Goal: Check status: Check status

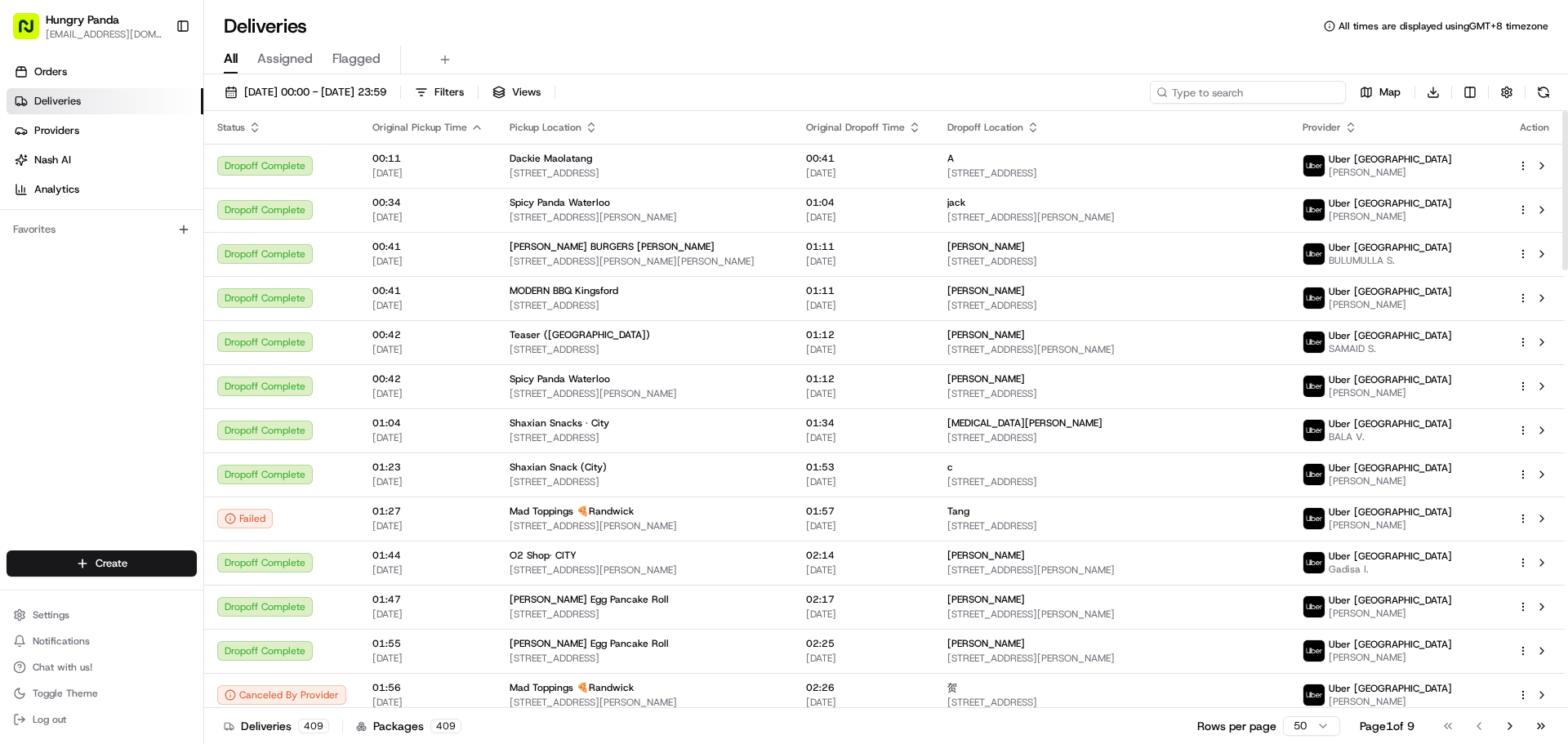
click at [1273, 93] on input at bounding box center [1248, 92] width 196 height 23
paste input "967448595505777349952"
type input "967448595505777349952"
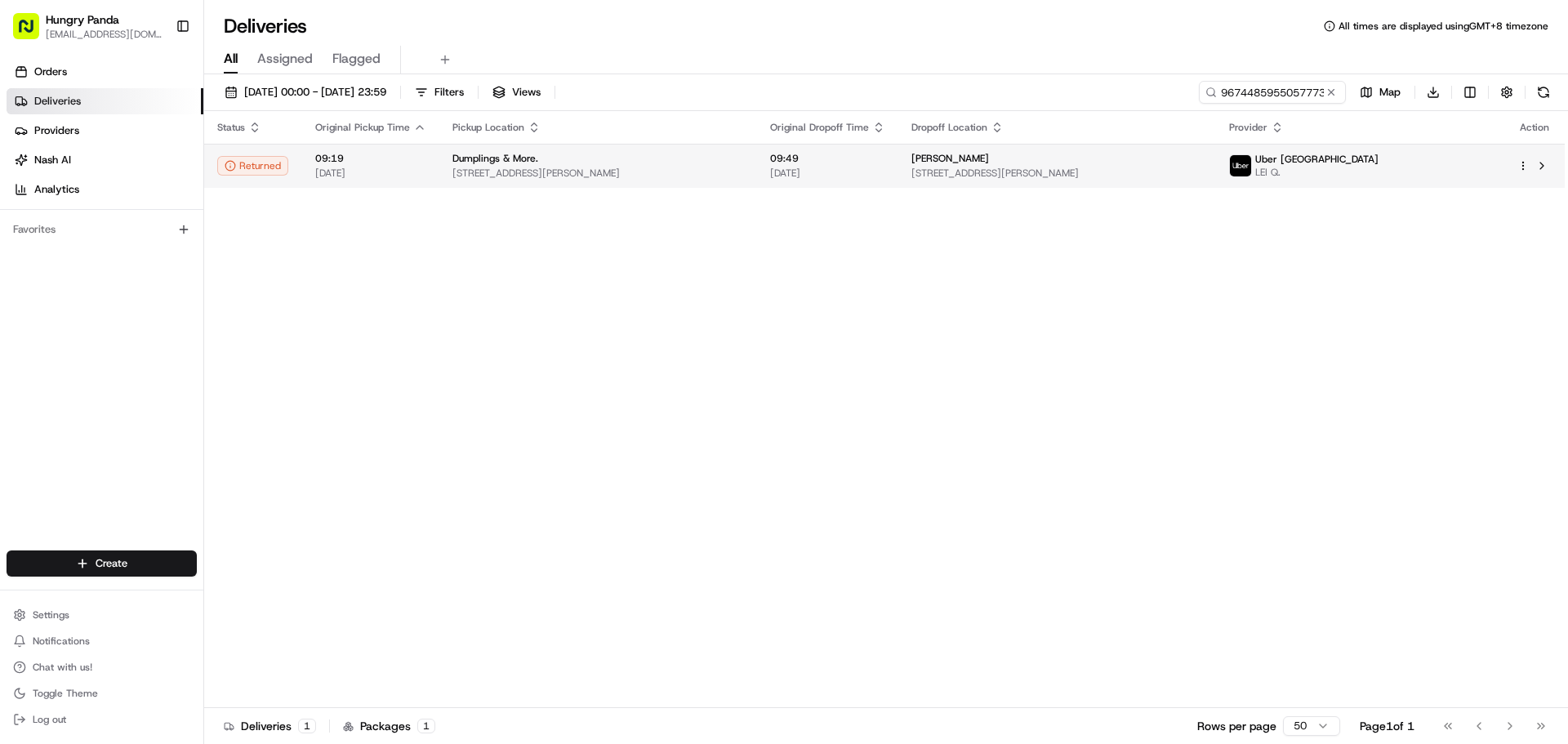
click at [1020, 156] on div "[PERSON_NAME]" at bounding box center [1057, 159] width 292 height 13
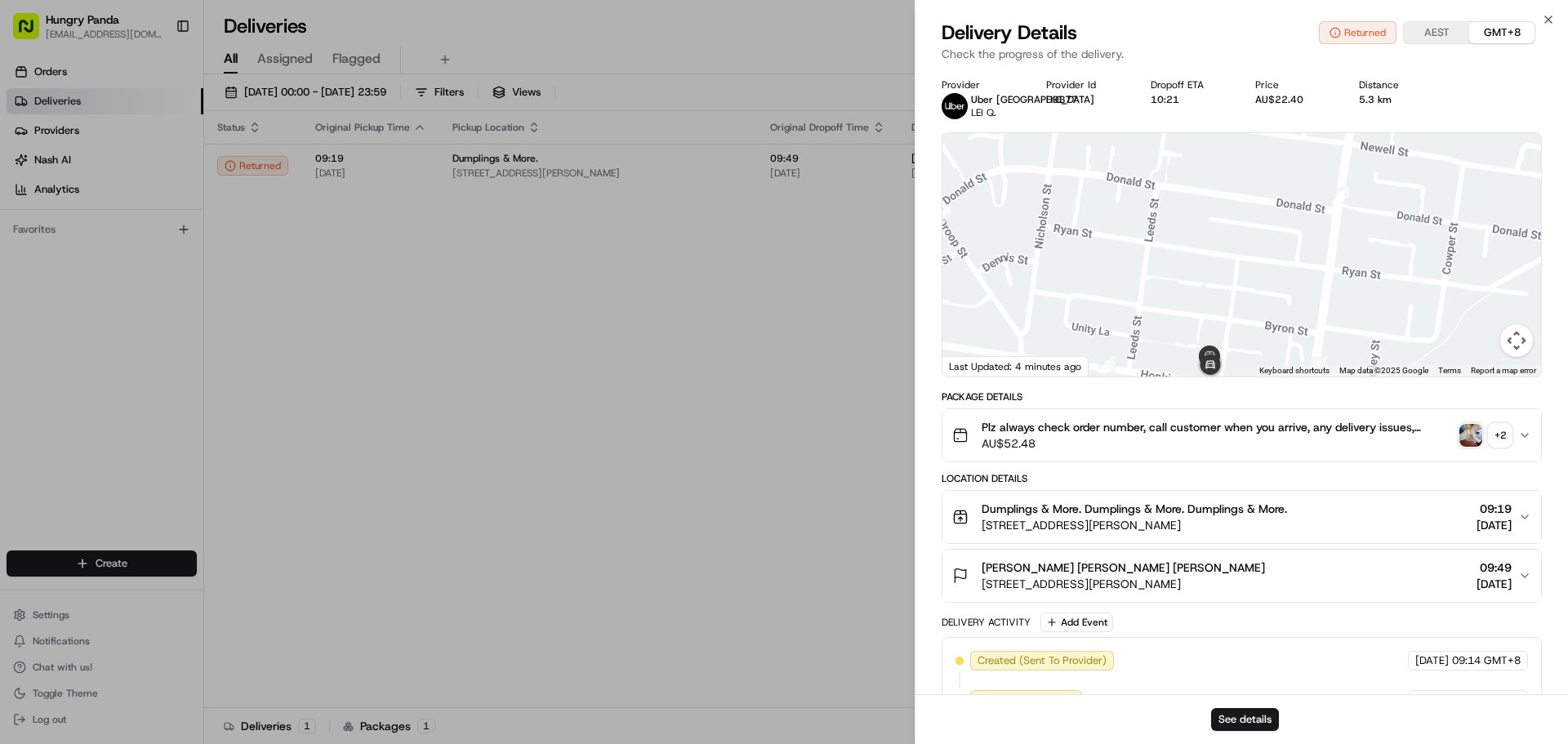
click at [1463, 429] on img "button" at bounding box center [1470, 435] width 23 height 23
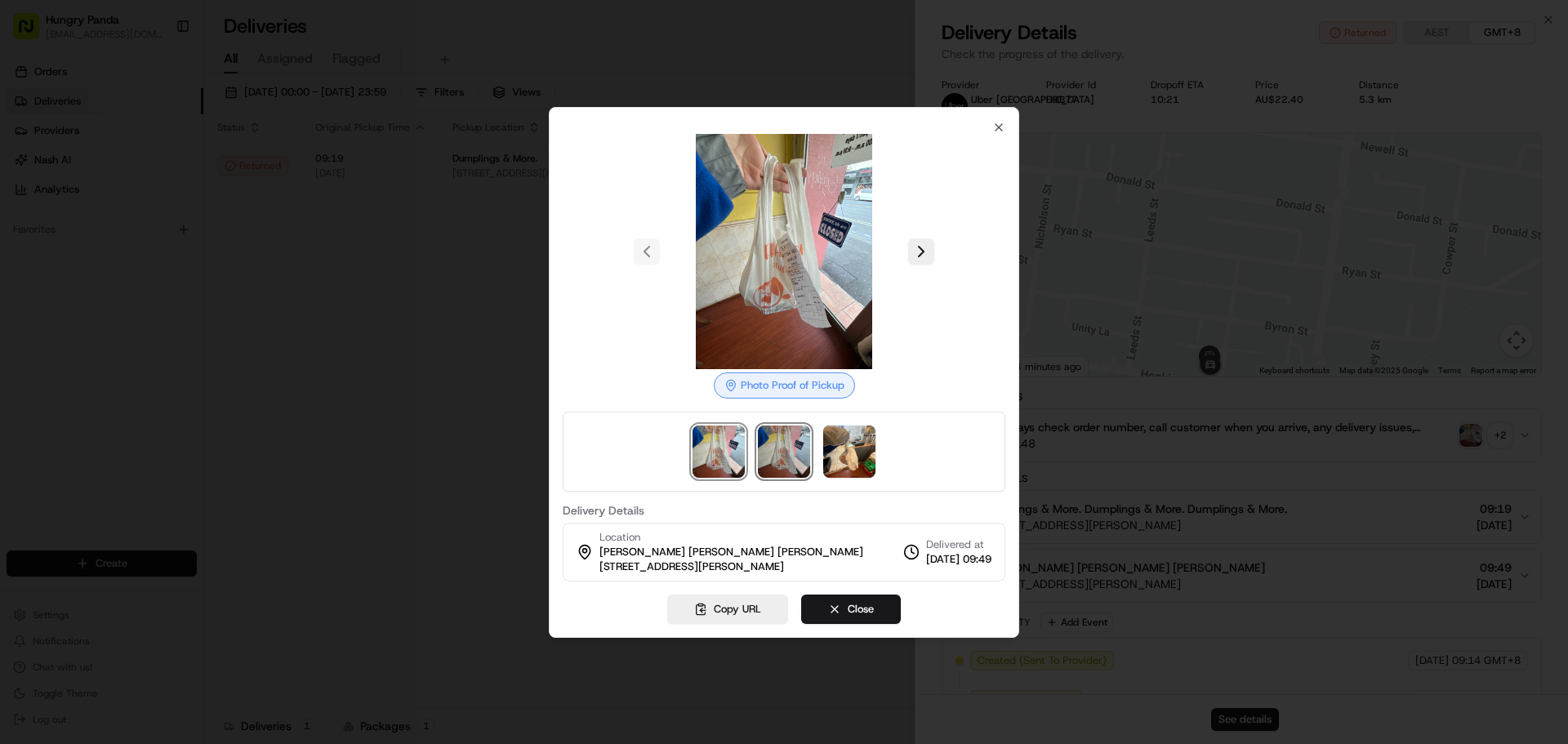
click at [789, 460] on img at bounding box center [784, 451] width 53 height 53
click at [855, 450] on img at bounding box center [849, 451] width 53 height 53
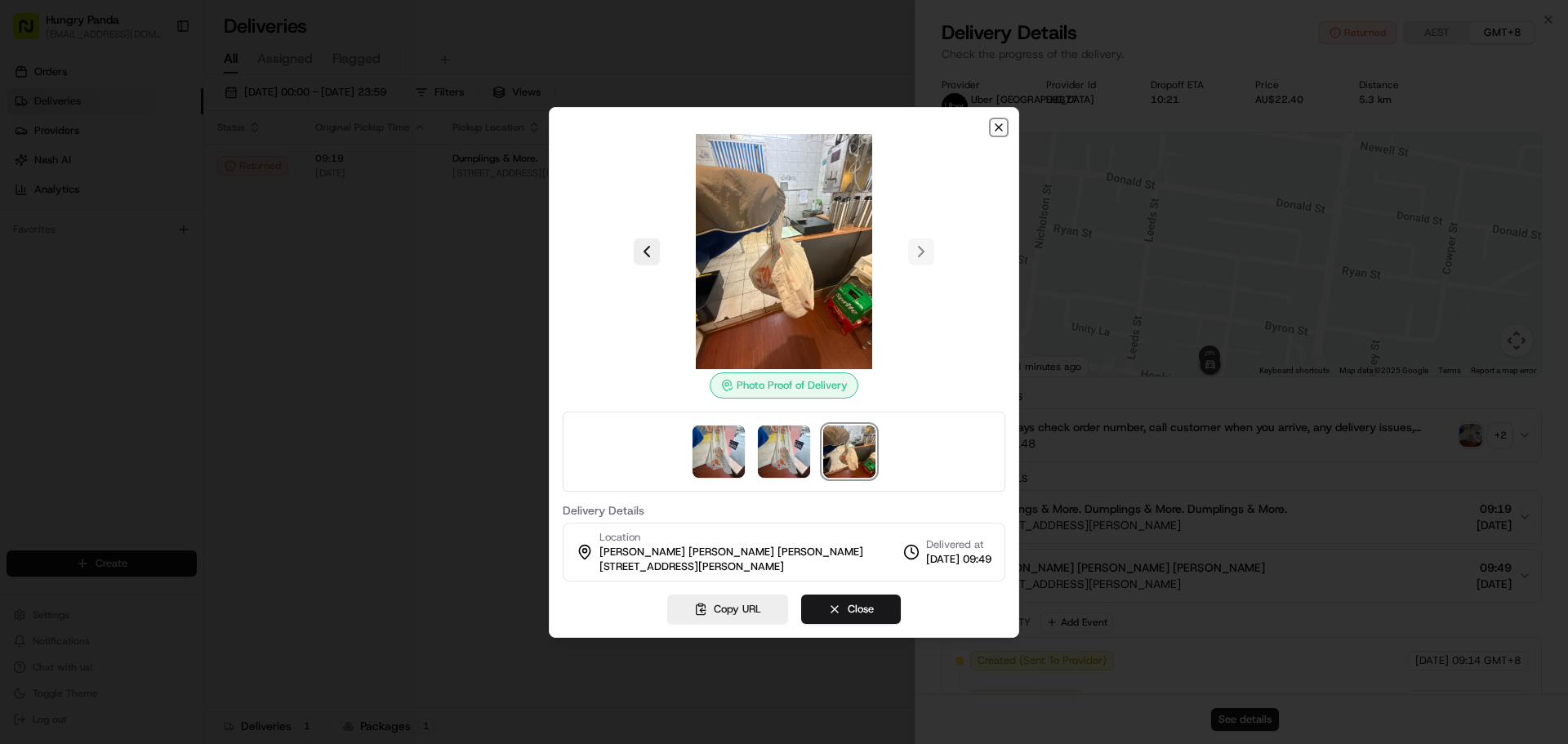
click at [998, 129] on icon "button" at bounding box center [999, 127] width 13 height 13
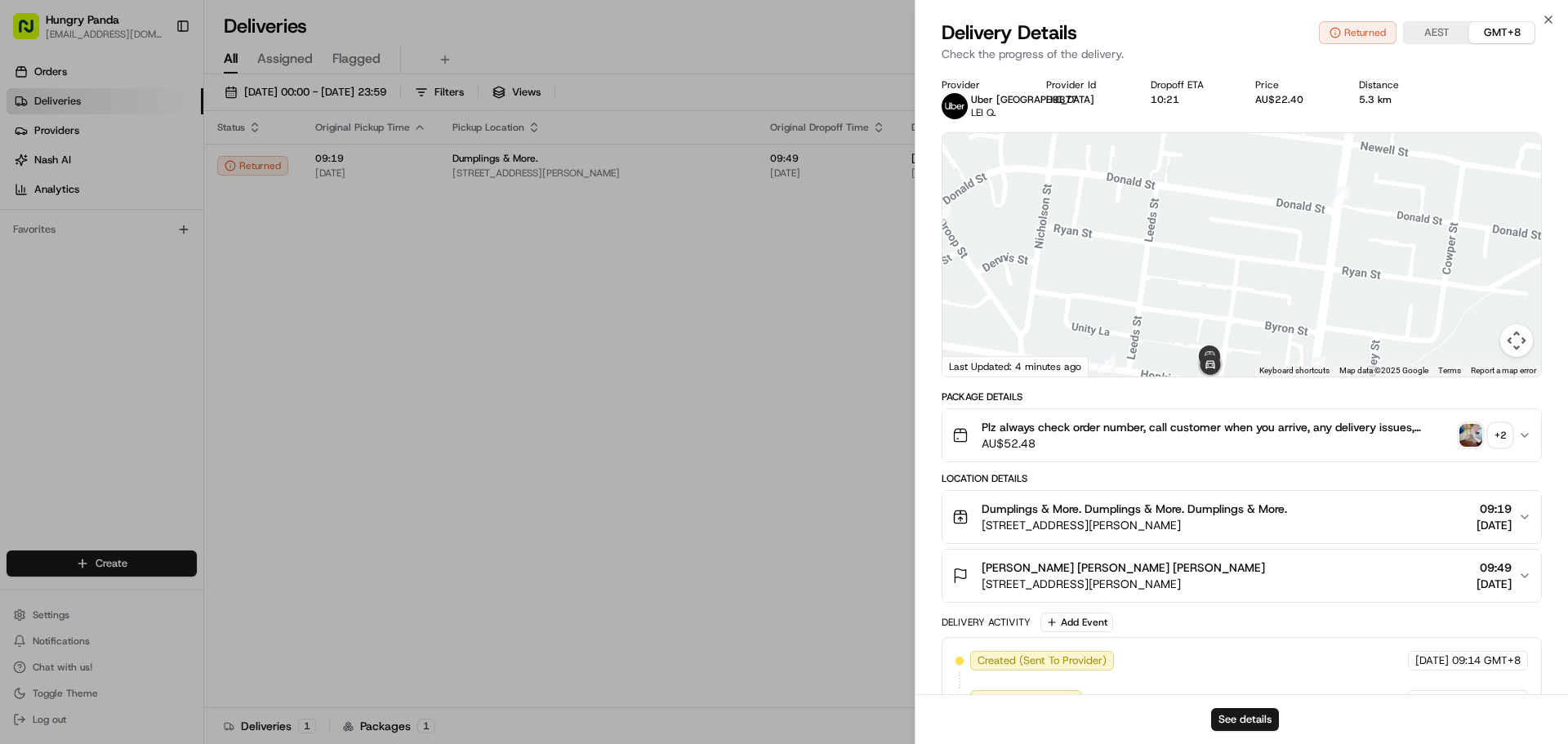
scroll to position [392, 0]
